Goal: Use online tool/utility: Utilize a website feature to perform a specific function

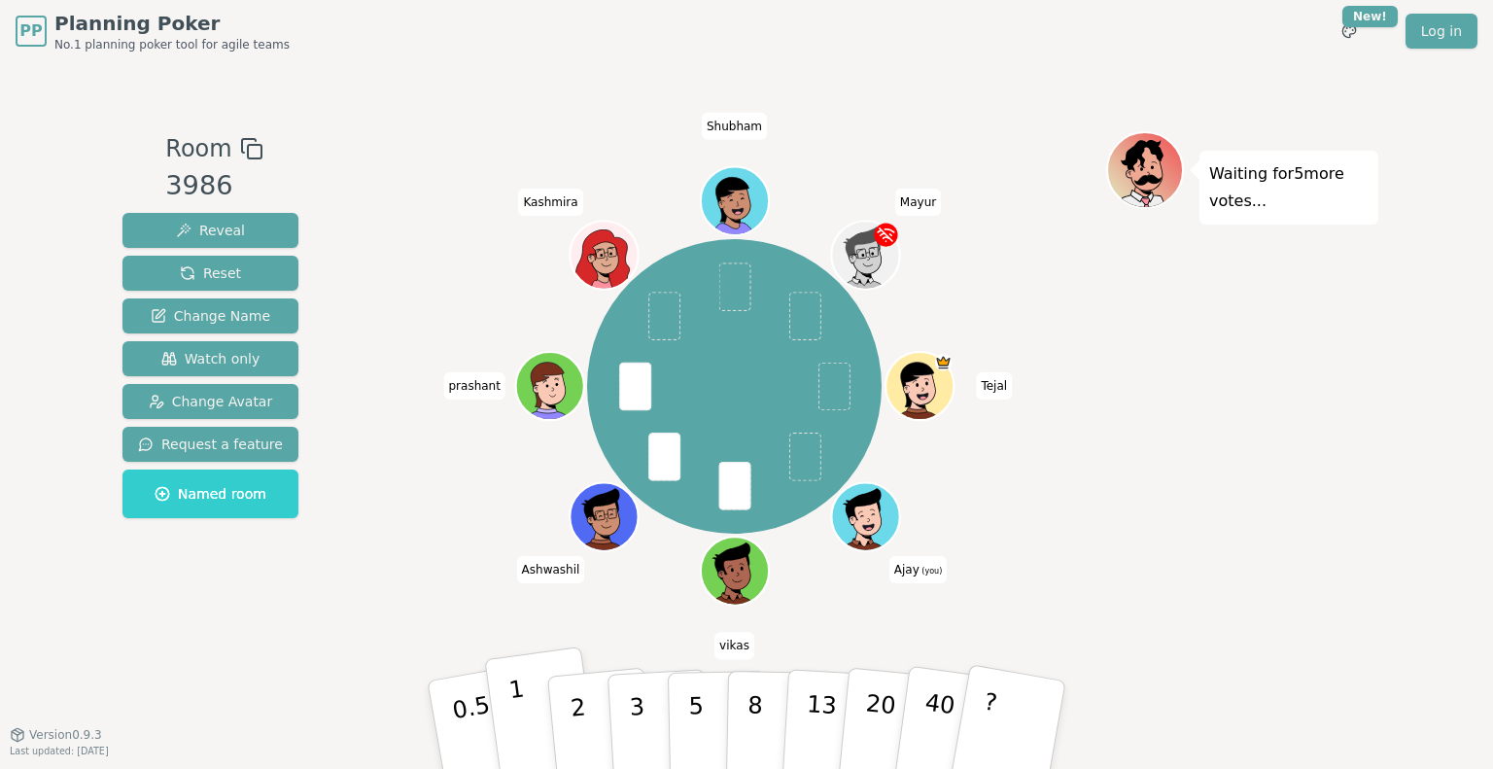
click at [509, 720] on button "1" at bounding box center [542, 724] width 116 height 157
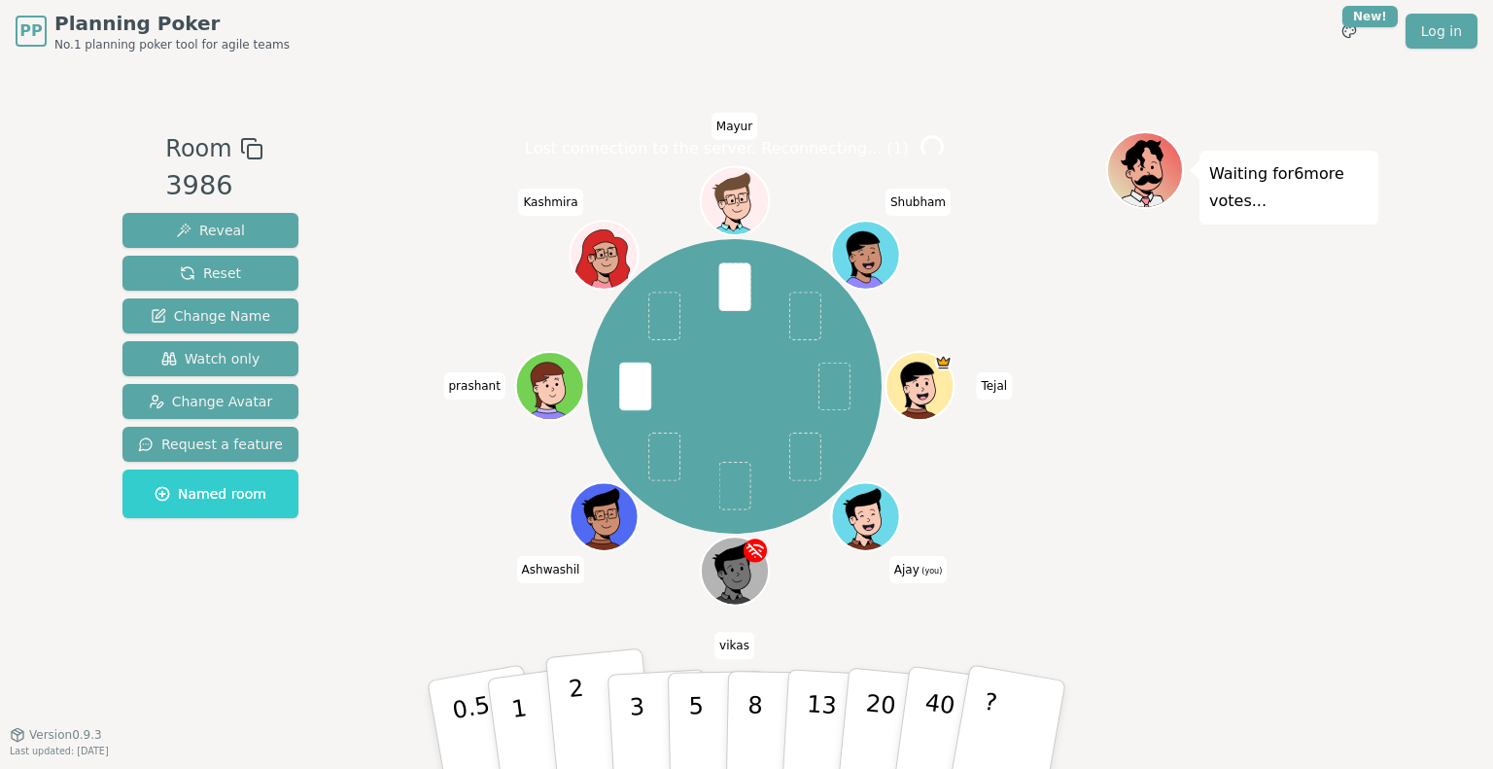
click at [575, 713] on p "2" at bounding box center [580, 728] width 25 height 106
click at [542, 480] on div "[PERSON_NAME] (you) [PERSON_NAME] prashant [PERSON_NAME]" at bounding box center [735, 386] width 744 height 441
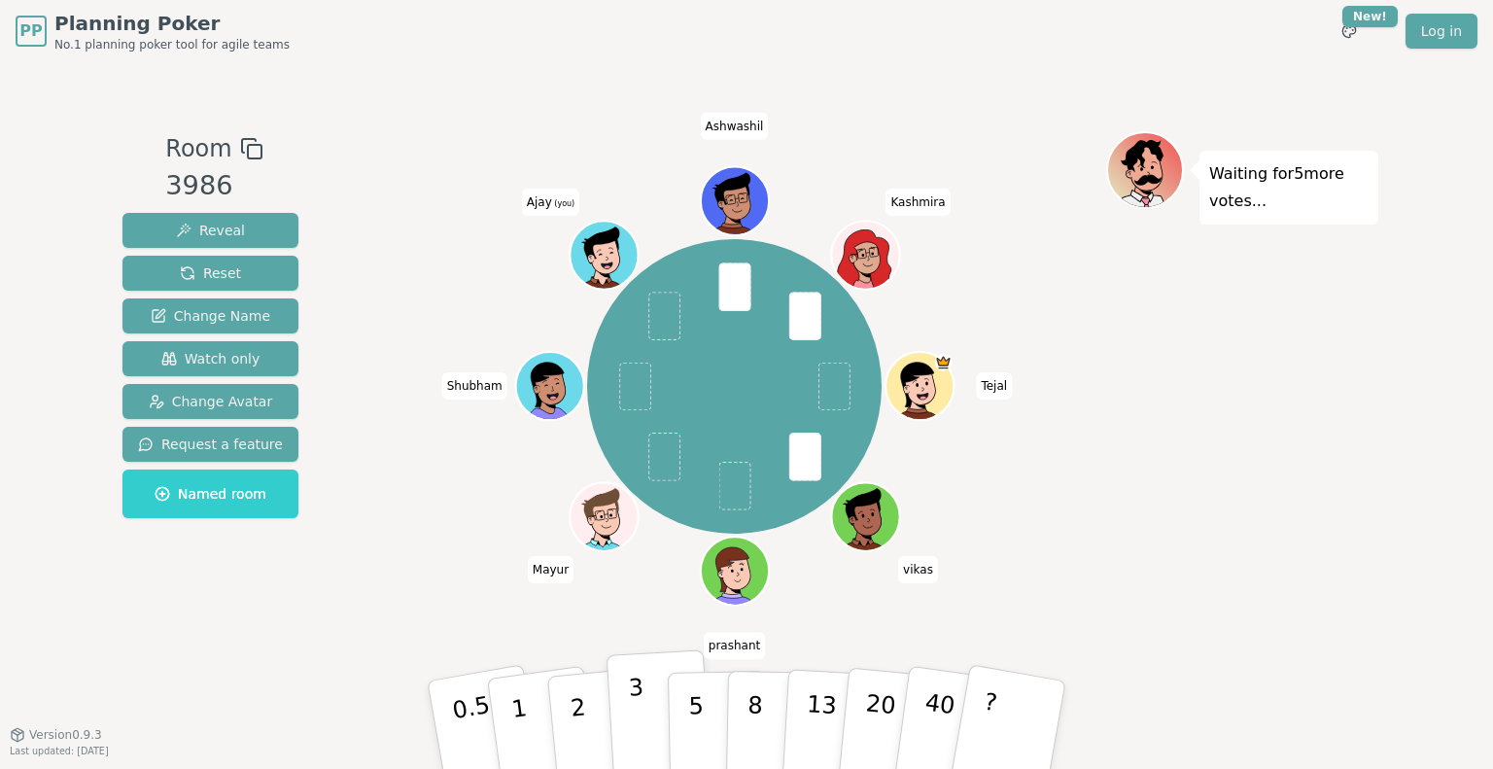
click at [646, 713] on button "3" at bounding box center [660, 725] width 106 height 152
click at [581, 734] on p "2" at bounding box center [580, 728] width 25 height 106
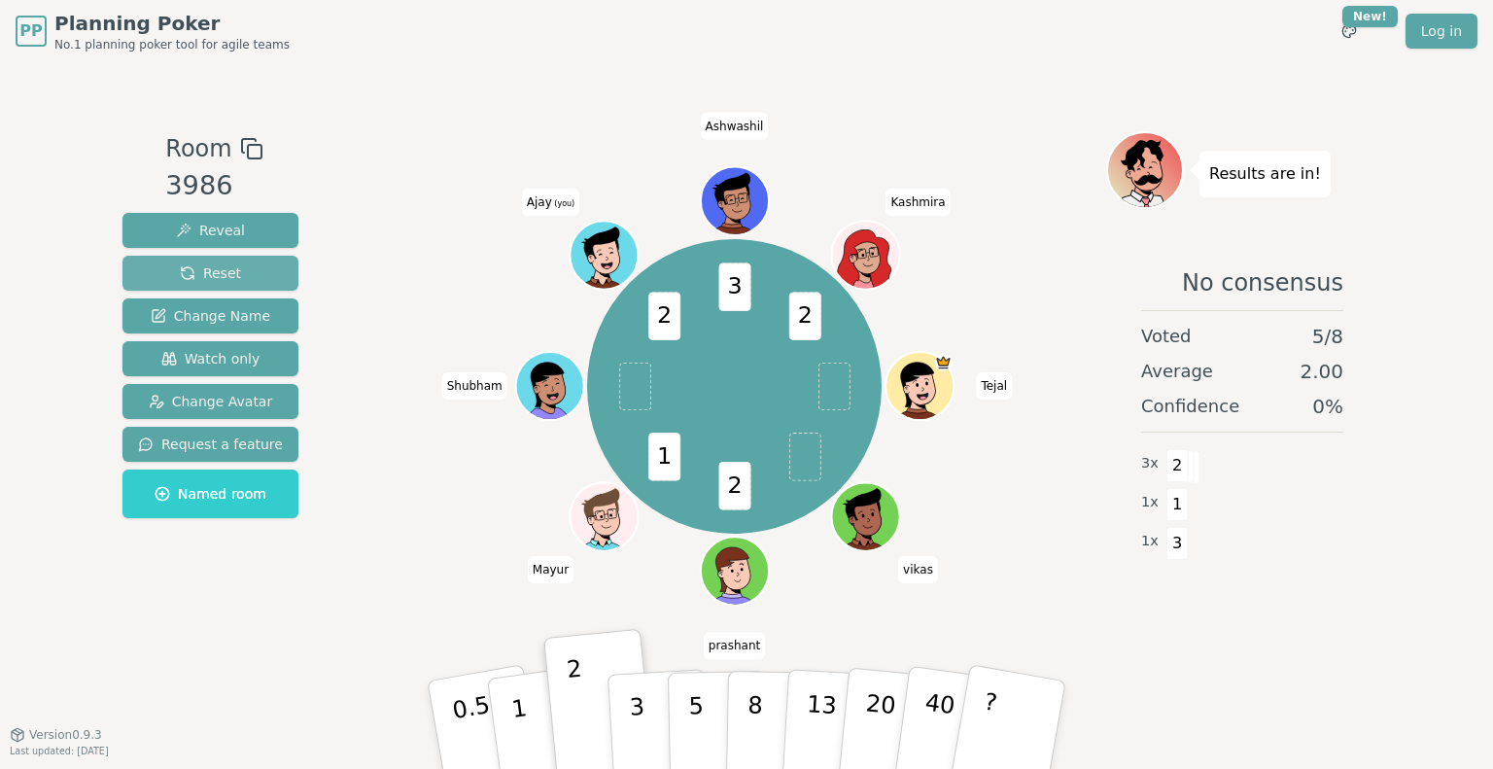
click at [216, 271] on span "Reset" at bounding box center [210, 272] width 61 height 19
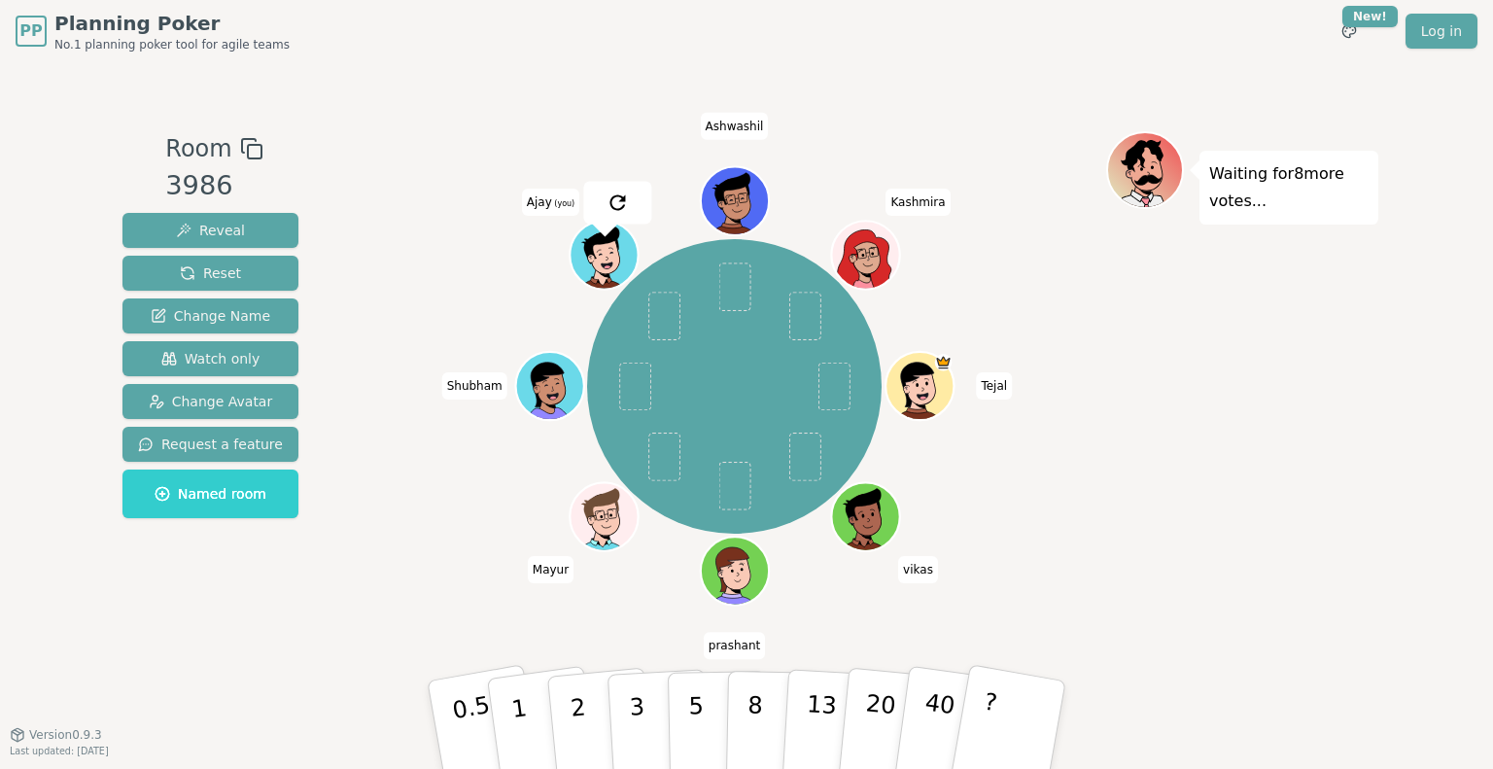
click at [455, 419] on div "[PERSON_NAME] (you) [PERSON_NAME]" at bounding box center [735, 386] width 744 height 441
click at [520, 730] on p "1" at bounding box center [521, 728] width 29 height 106
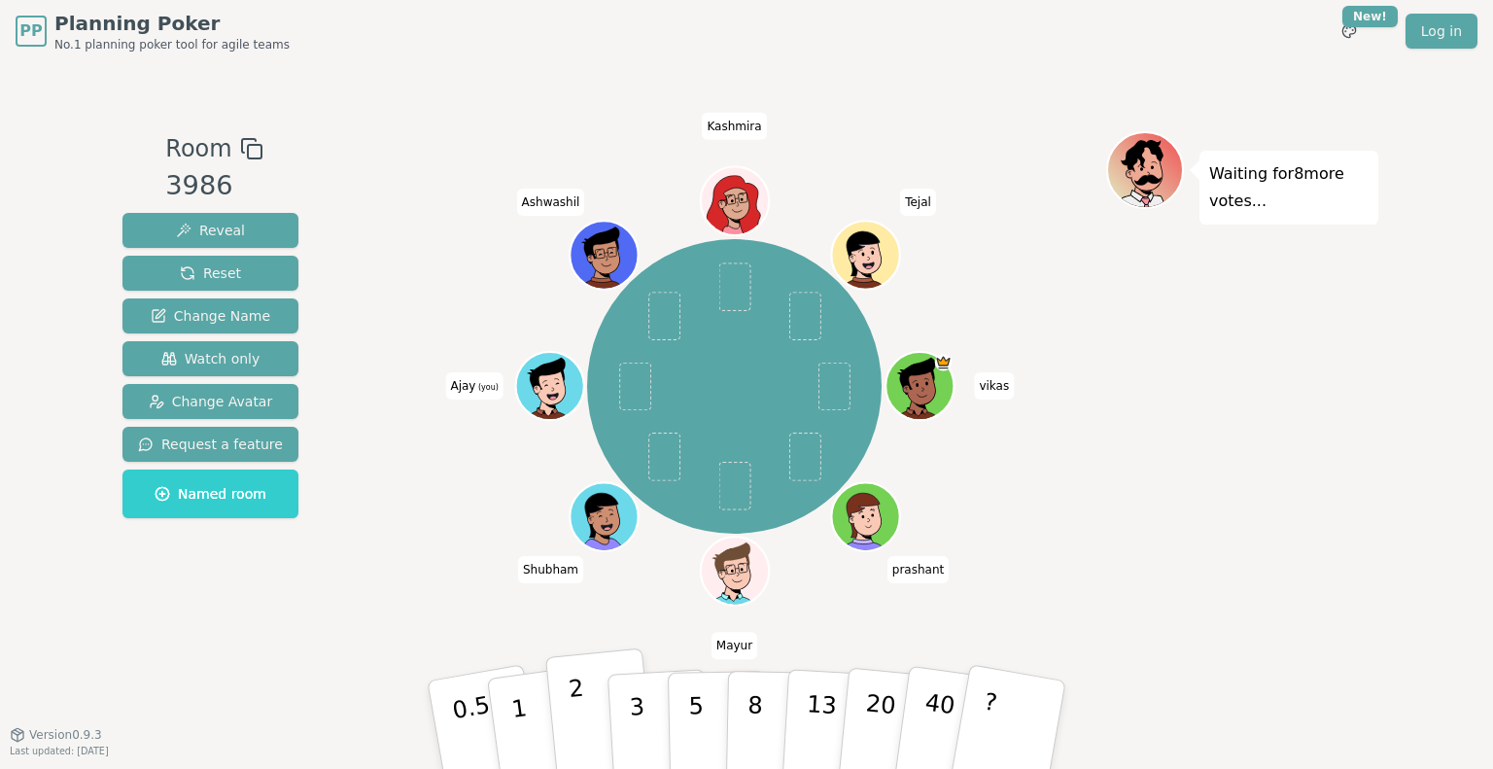
click at [568, 708] on button "2" at bounding box center [600, 725] width 111 height 155
